Goal: Feedback & Contribution: Submit feedback/report problem

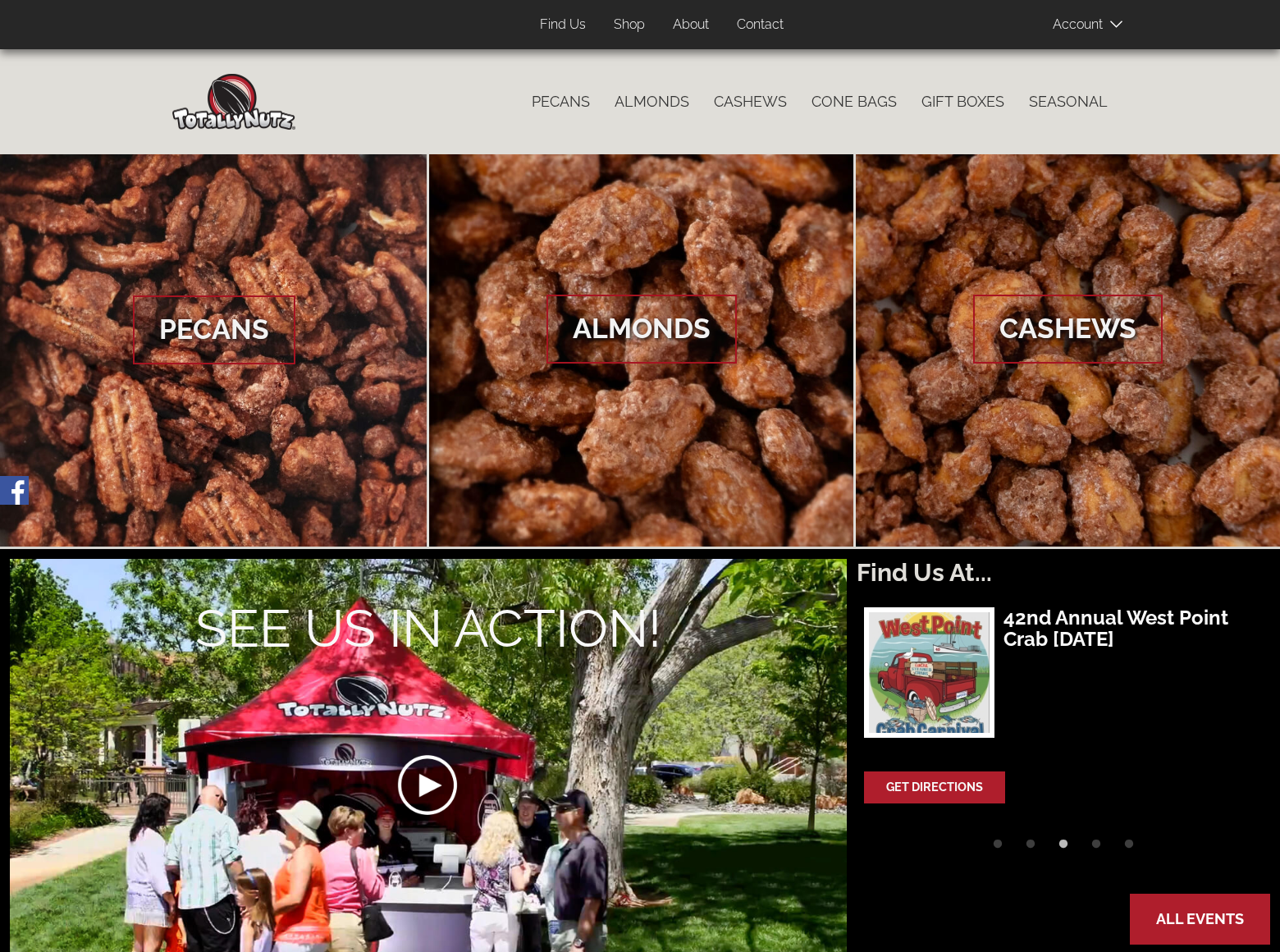
scroll to position [986, 0]
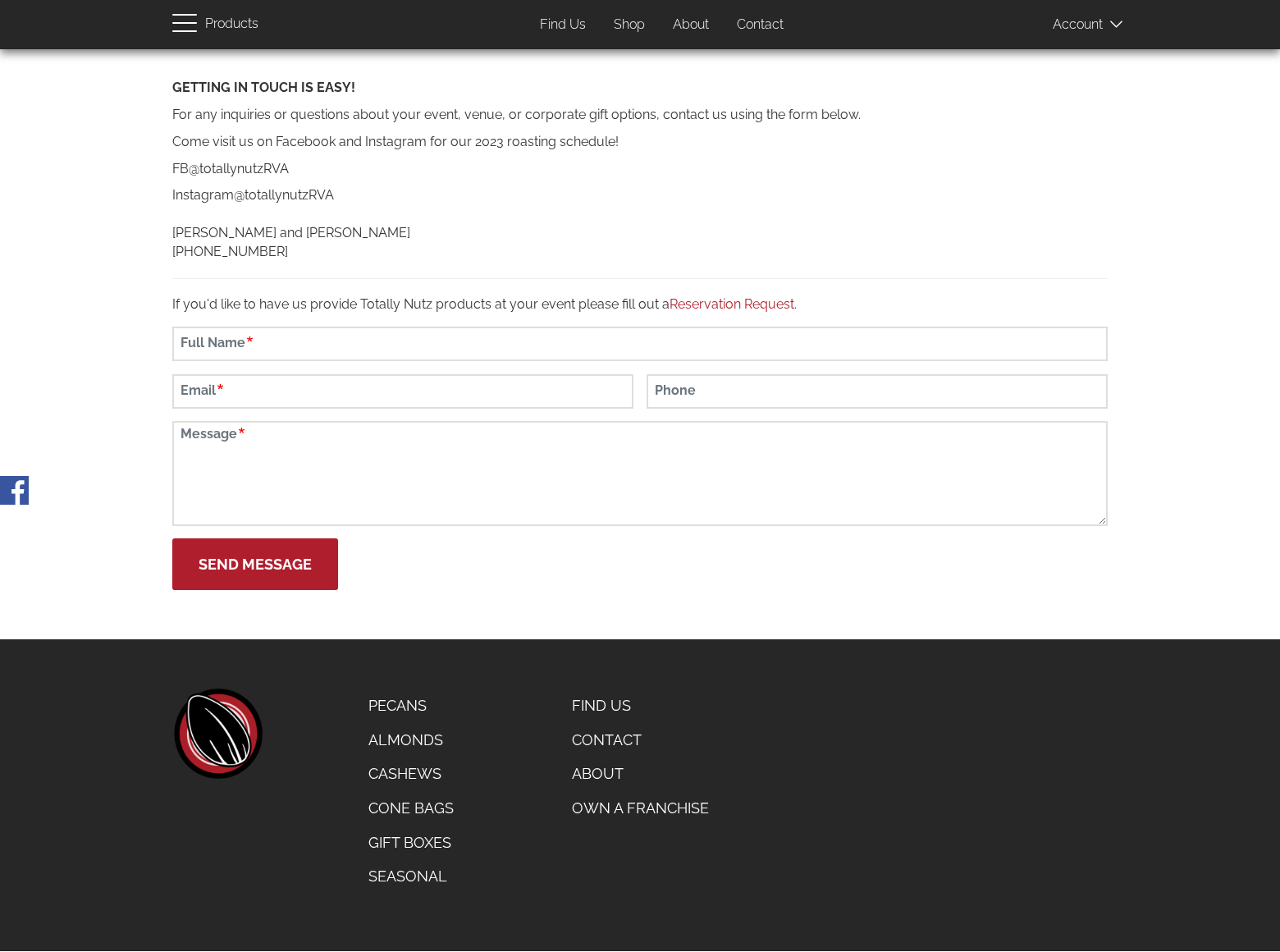
scroll to position [52, 0]
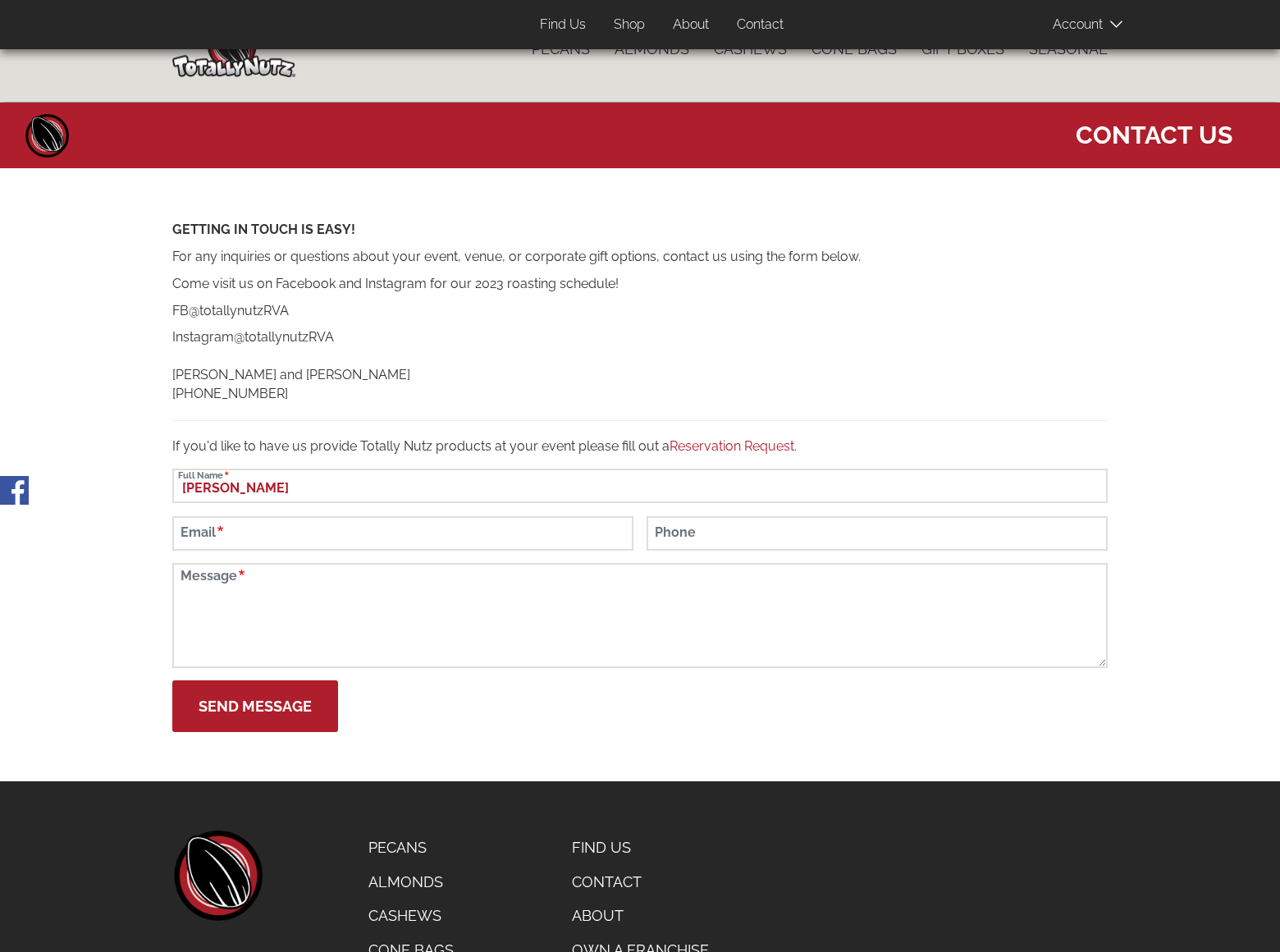
type input "[PERSON_NAME]"
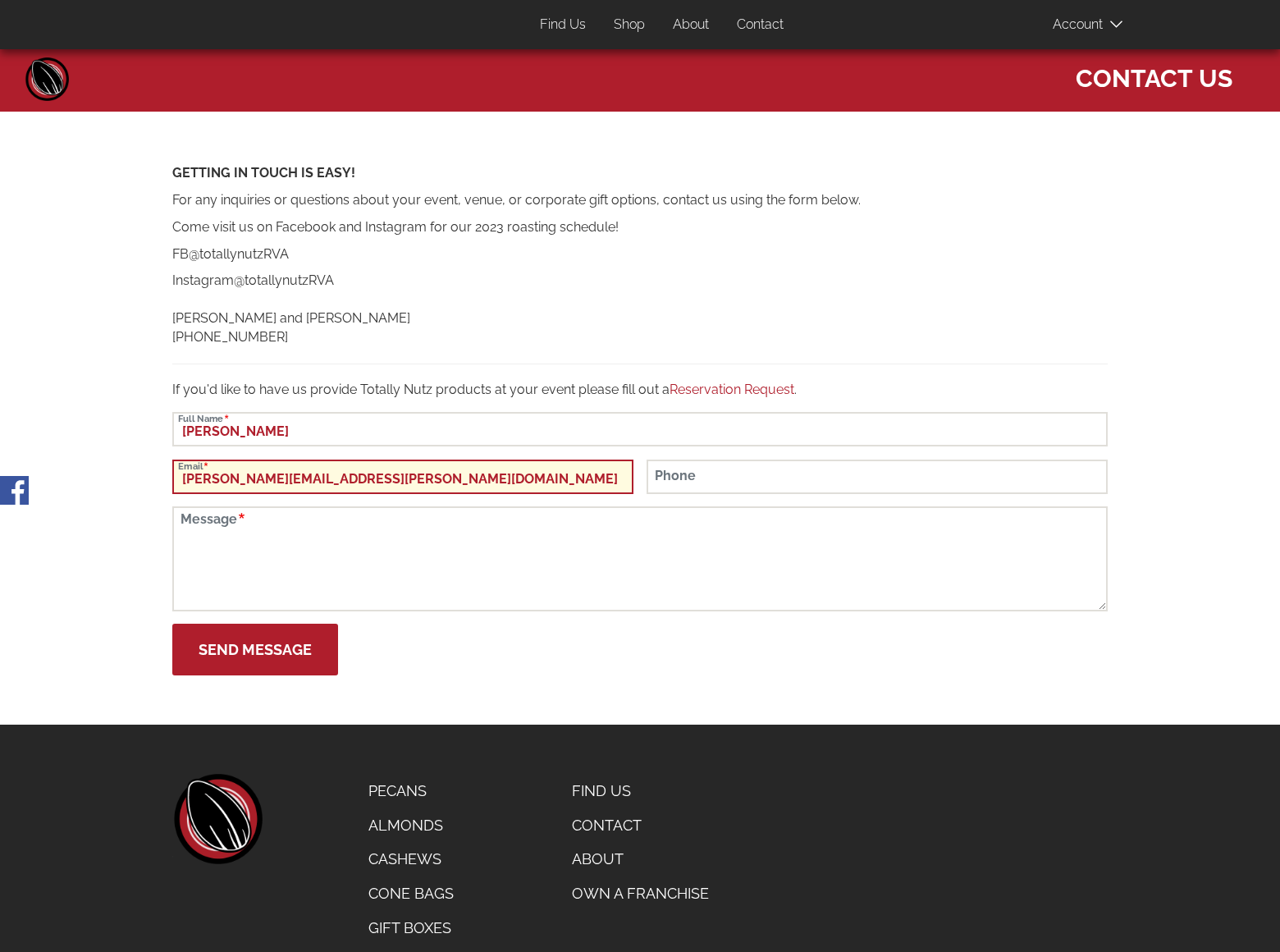
type input "[PERSON_NAME][EMAIL_ADDRESS][PERSON_NAME][DOMAIN_NAME]"
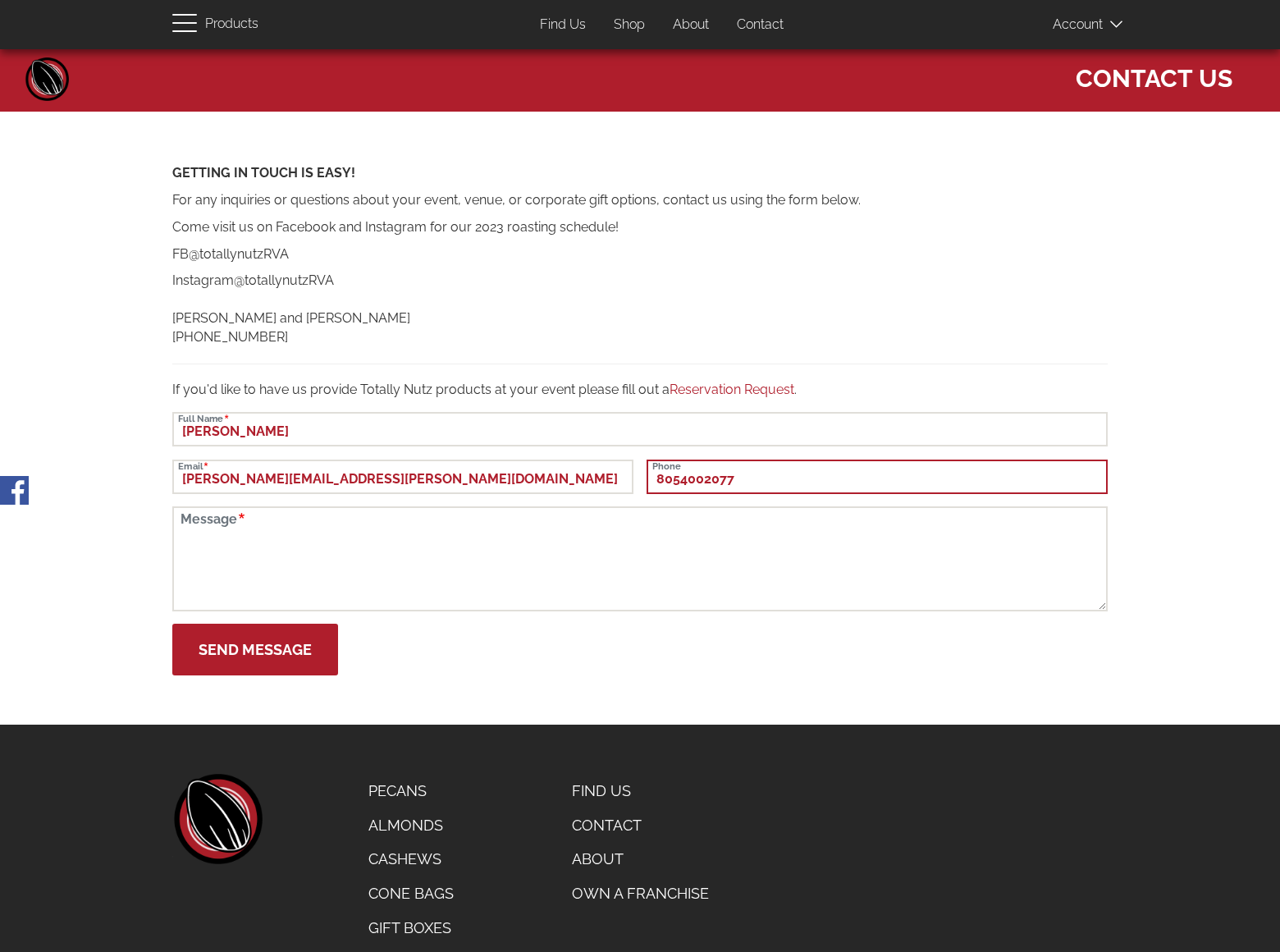
type input "8054002077"
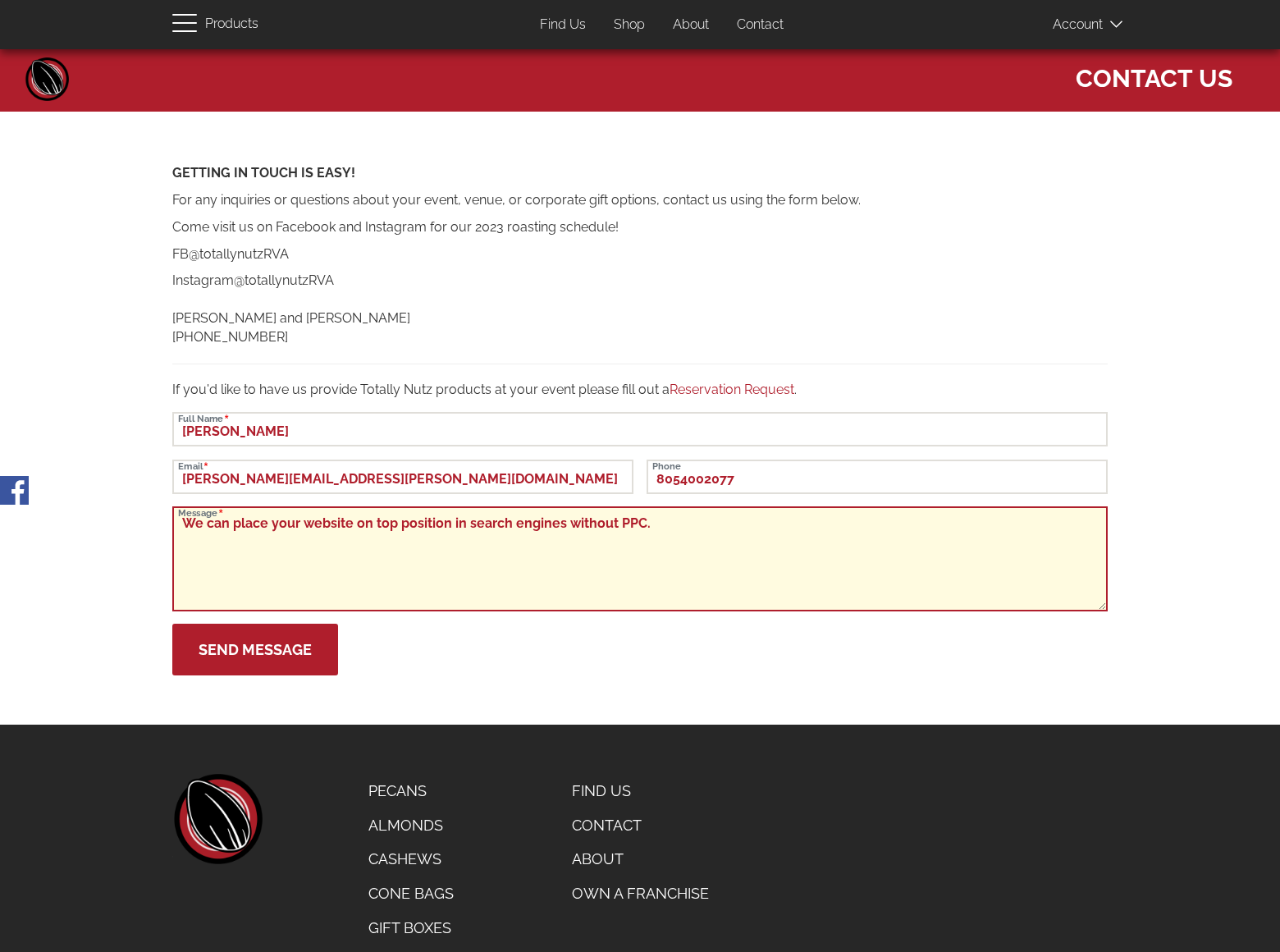
scroll to position [191, 0]
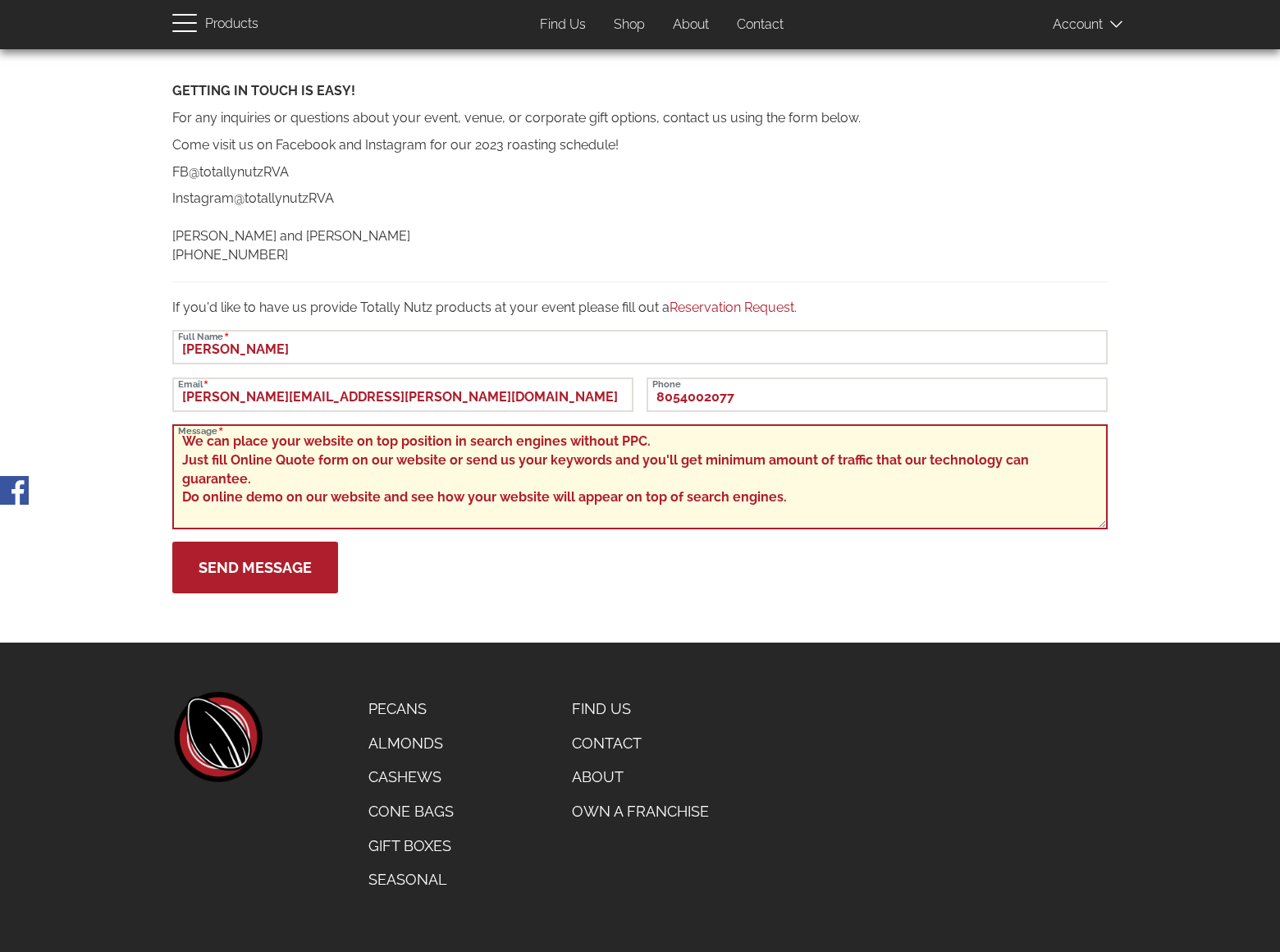
type textarea "We can place your website on top position in search engines without PPC. Just f…"
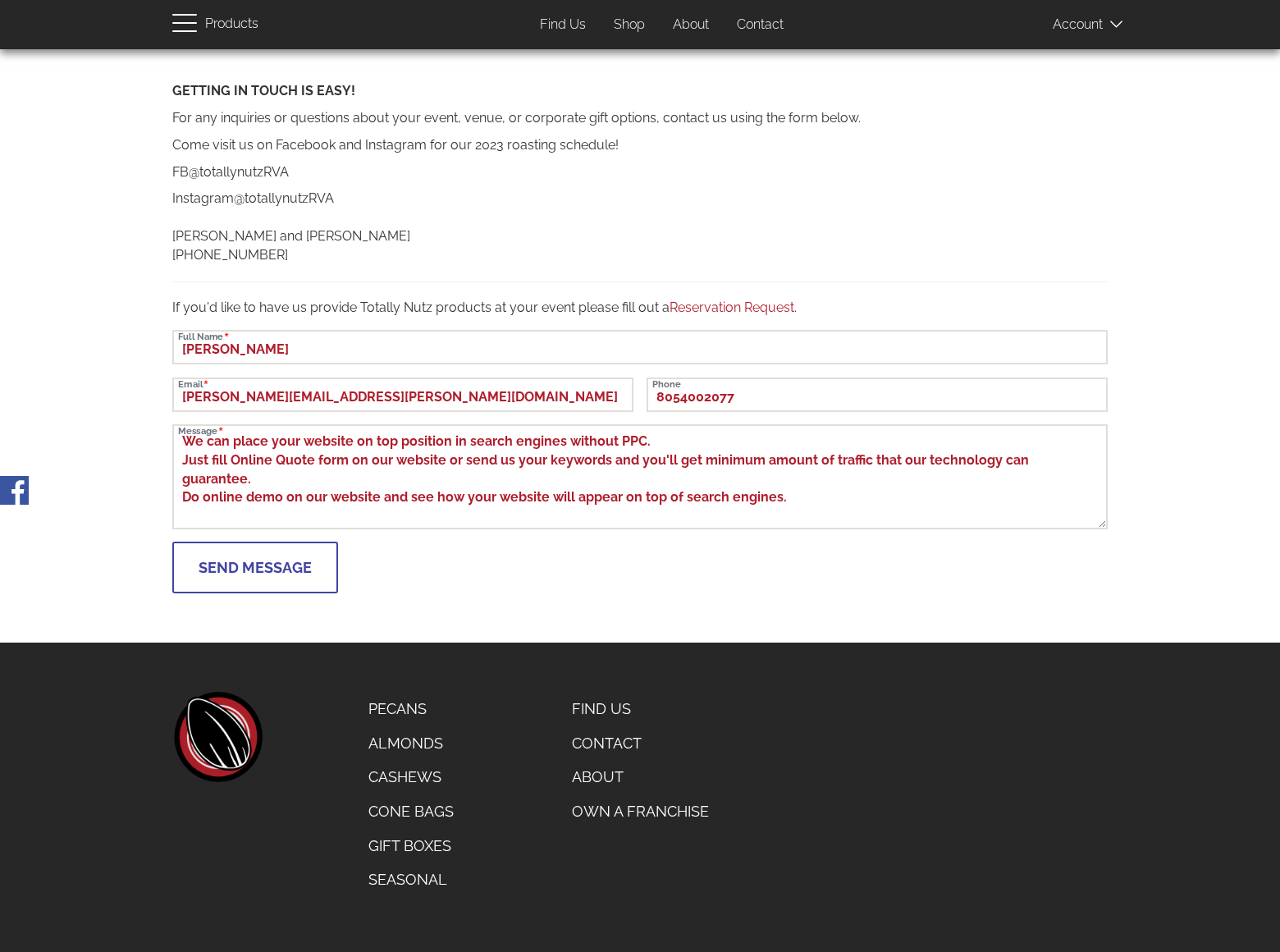
click at [255, 567] on button "Send Message" at bounding box center [255, 567] width 166 height 51
